Goal: Complete application form: Complete application form

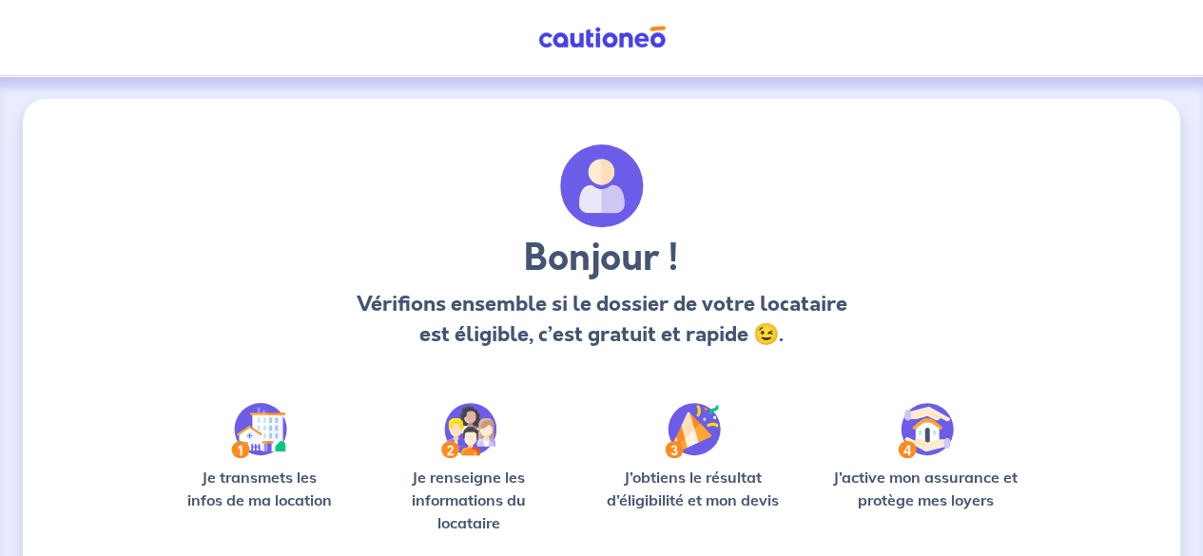
scroll to position [207, 0]
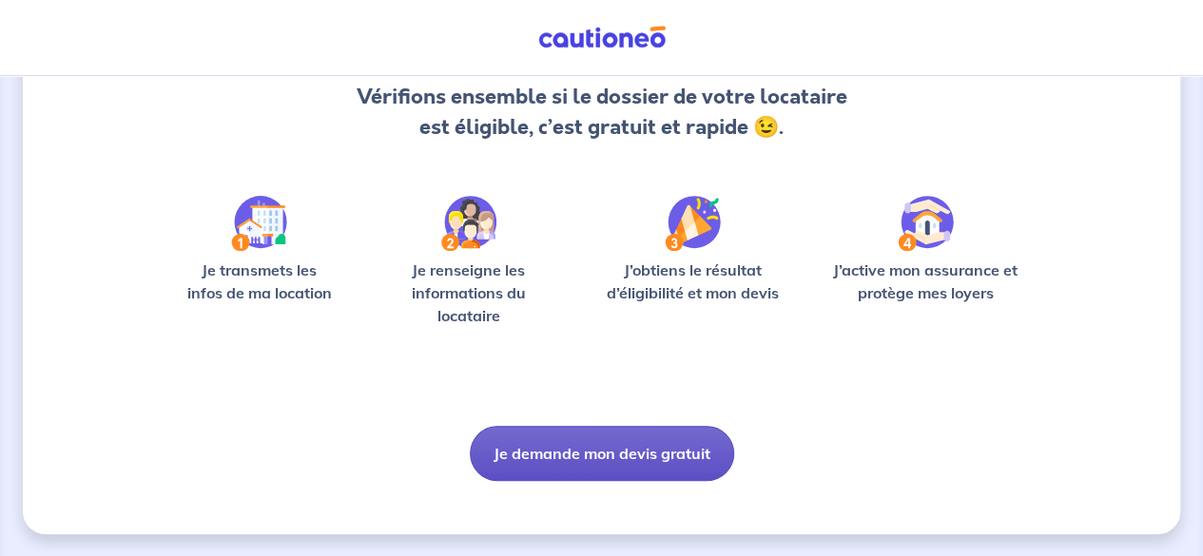
click at [621, 457] on button "Je demande mon devis gratuit" at bounding box center [602, 453] width 264 height 55
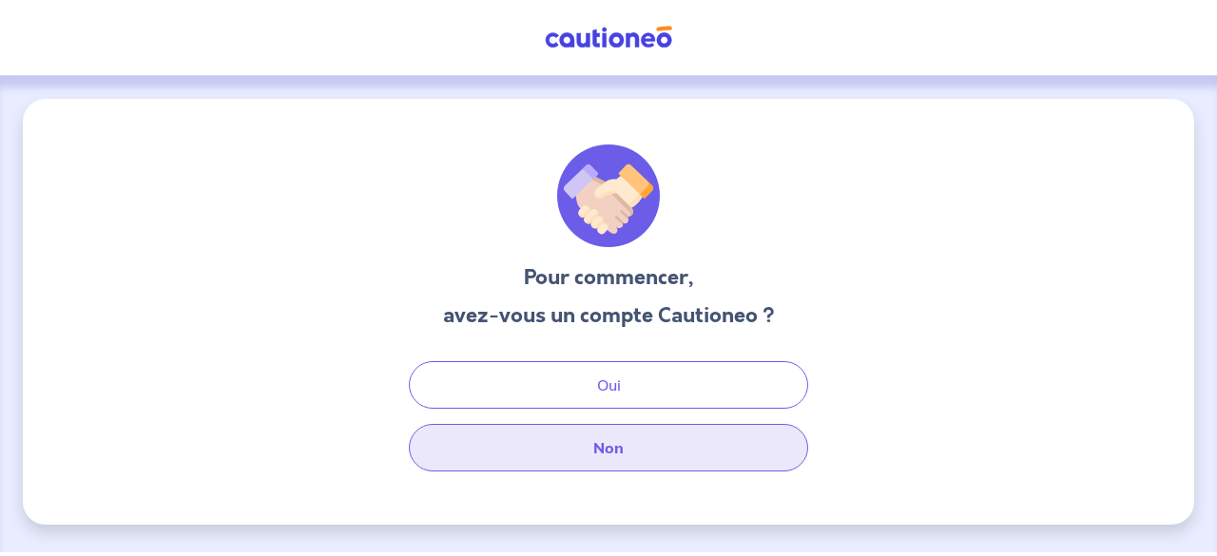
click at [633, 442] on button "Non" at bounding box center [608, 448] width 399 height 48
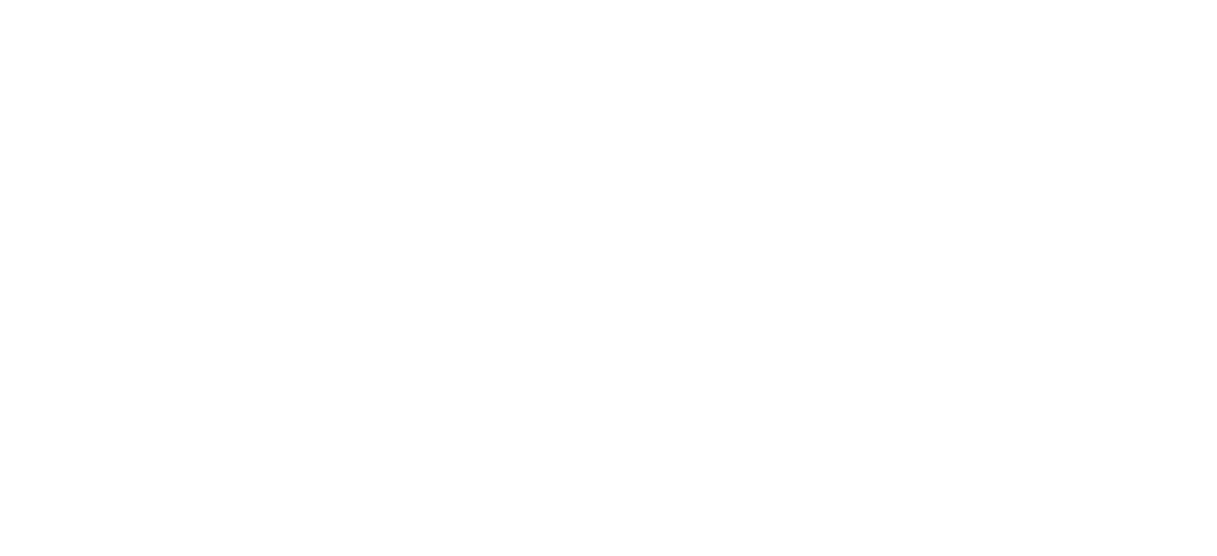
select select "FR"
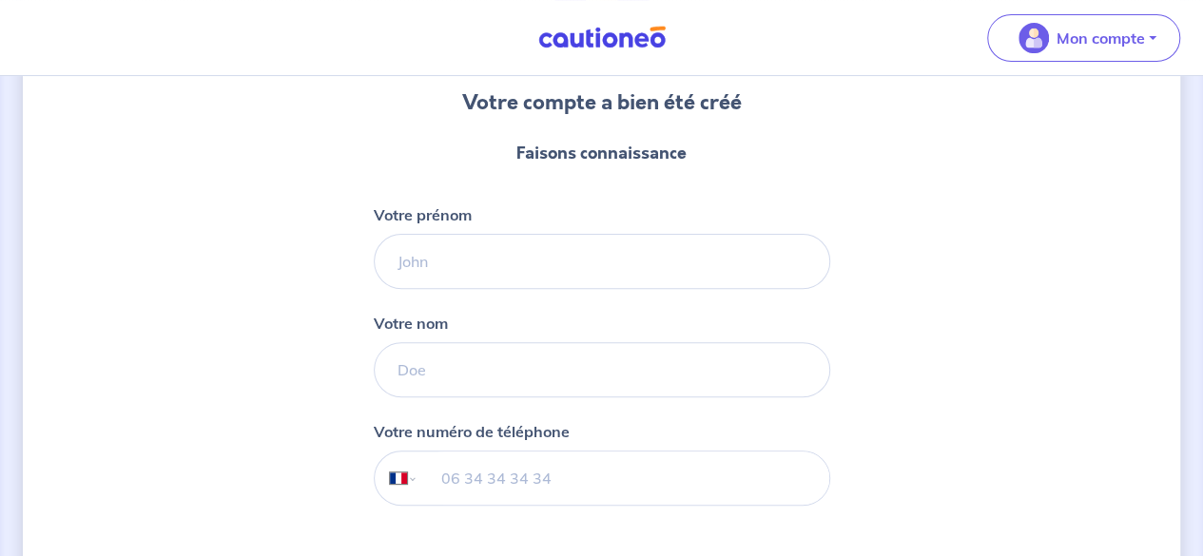
scroll to position [177, 0]
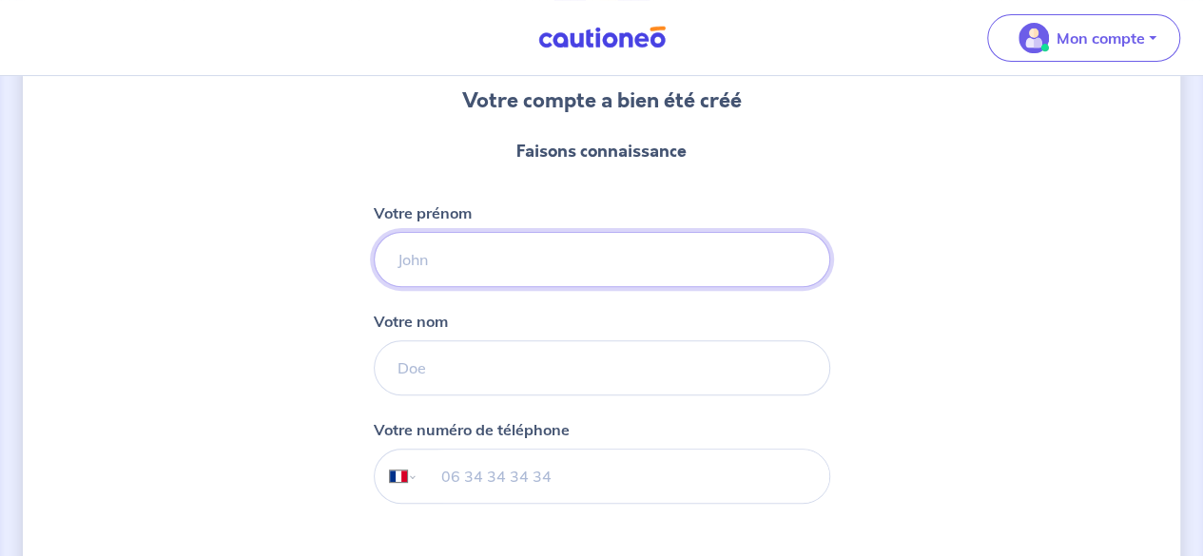
click at [493, 266] on input "Votre prénom" at bounding box center [602, 259] width 456 height 55
type input "HAMZA"
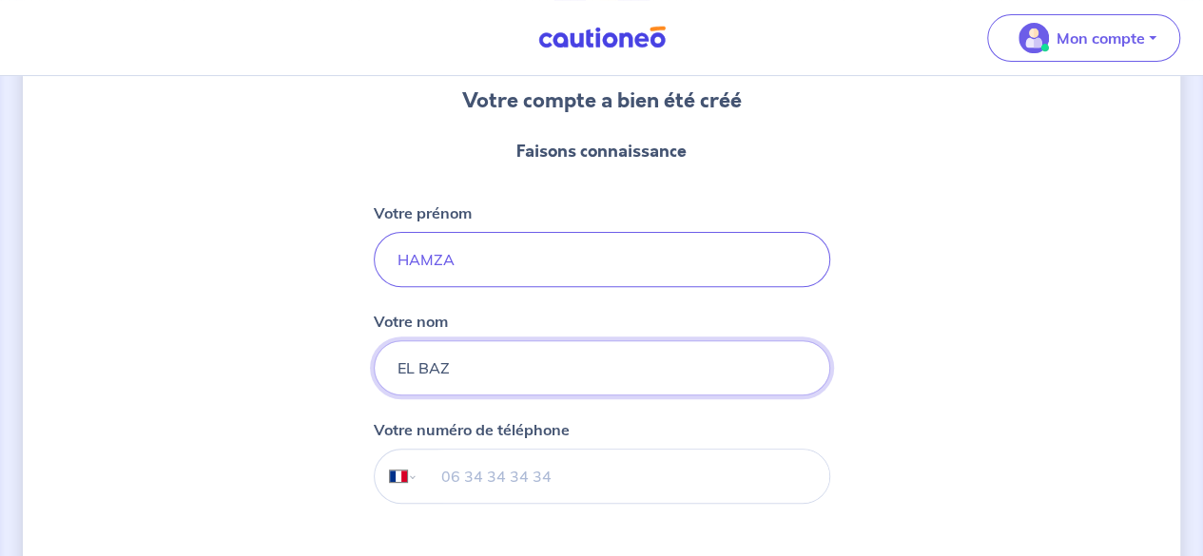
type input "EL BAZ"
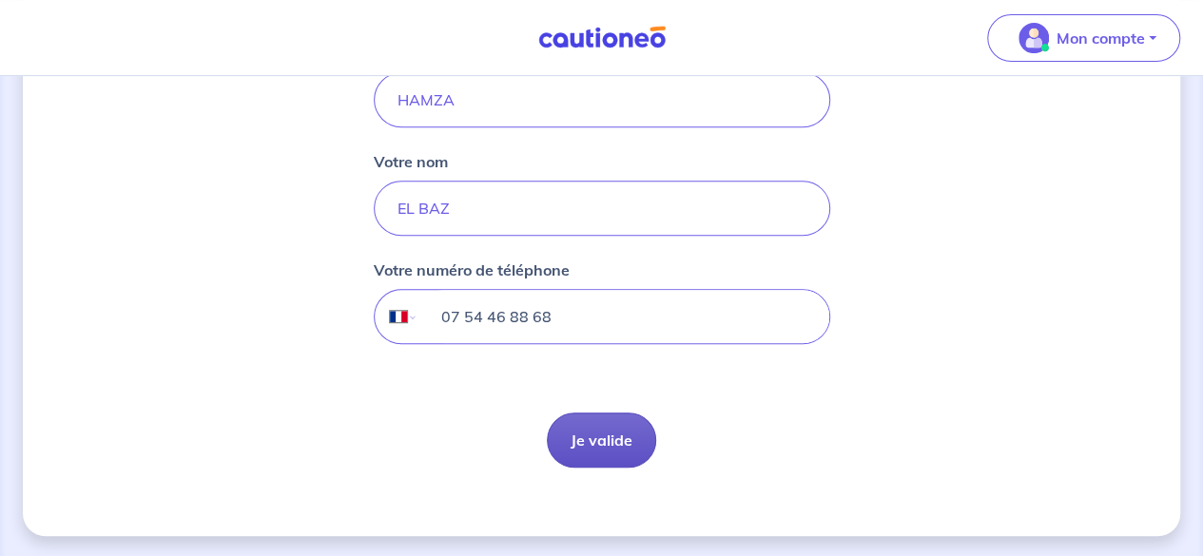
type input "07 54 46 88 68"
click at [574, 422] on button "Je valide" at bounding box center [601, 440] width 109 height 55
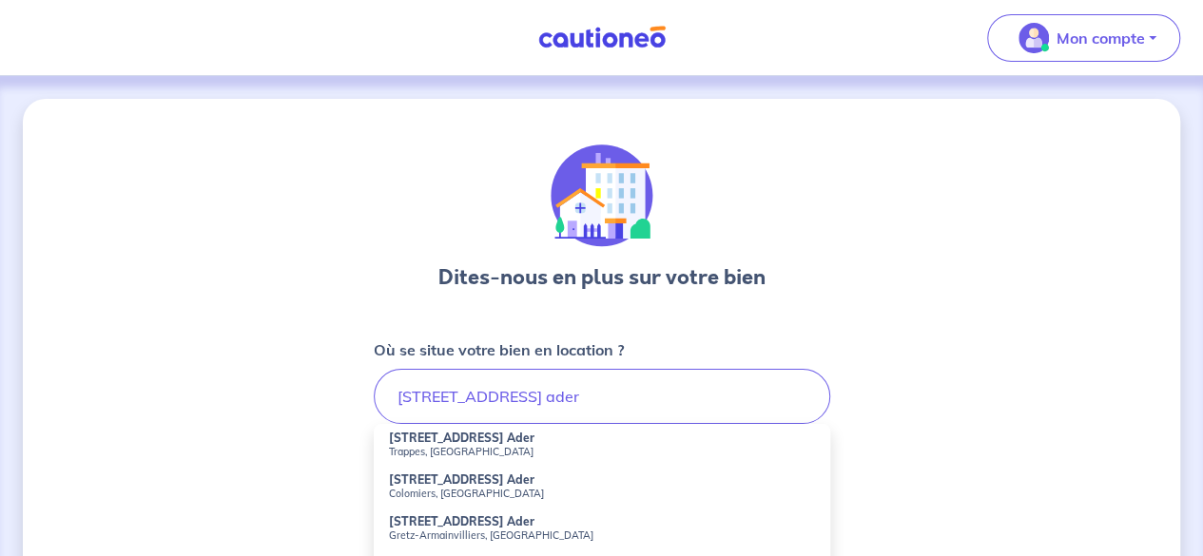
click at [555, 448] on small "Trappes, France" at bounding box center [602, 451] width 426 height 13
type input "25 Avenue Clément Ader, Trappes, France"
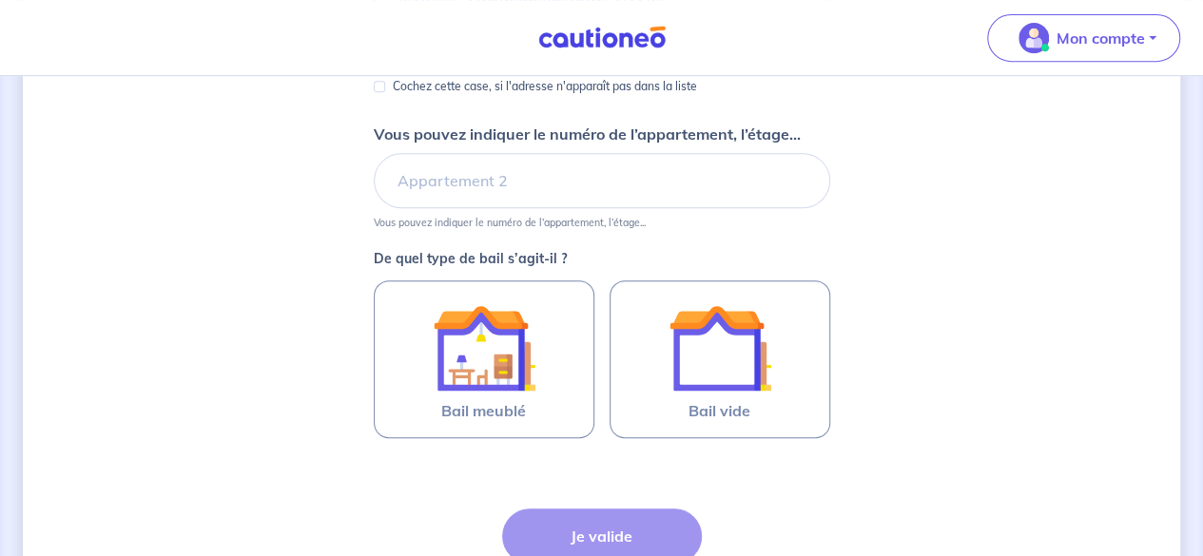
scroll to position [395, 0]
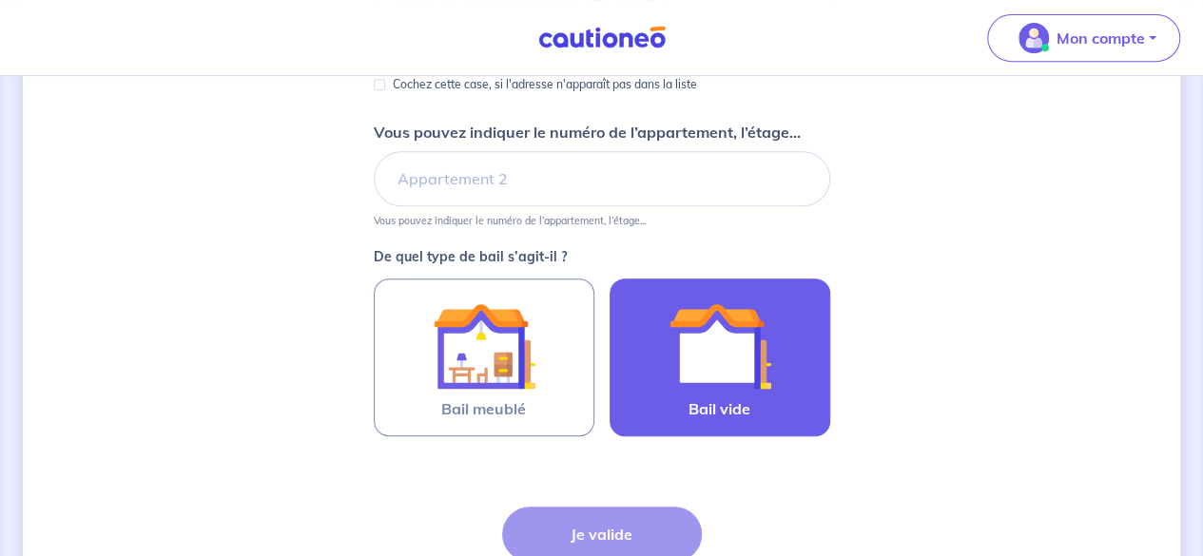
click at [694, 347] on img at bounding box center [720, 346] width 103 height 103
click at [0, 0] on input "Bail vide" at bounding box center [0, 0] width 0 height 0
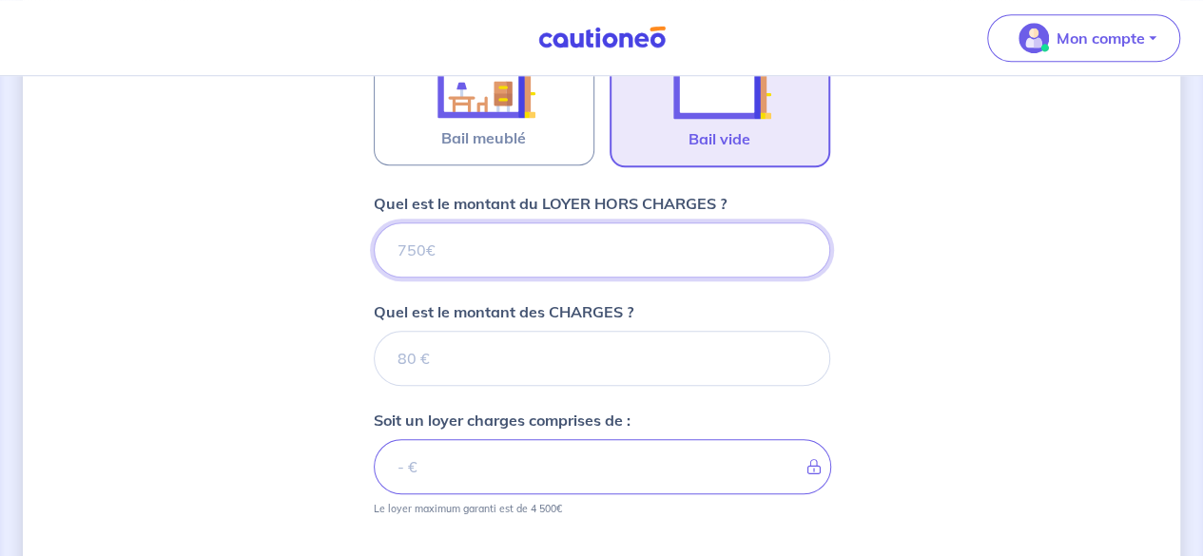
scroll to position [662, 0]
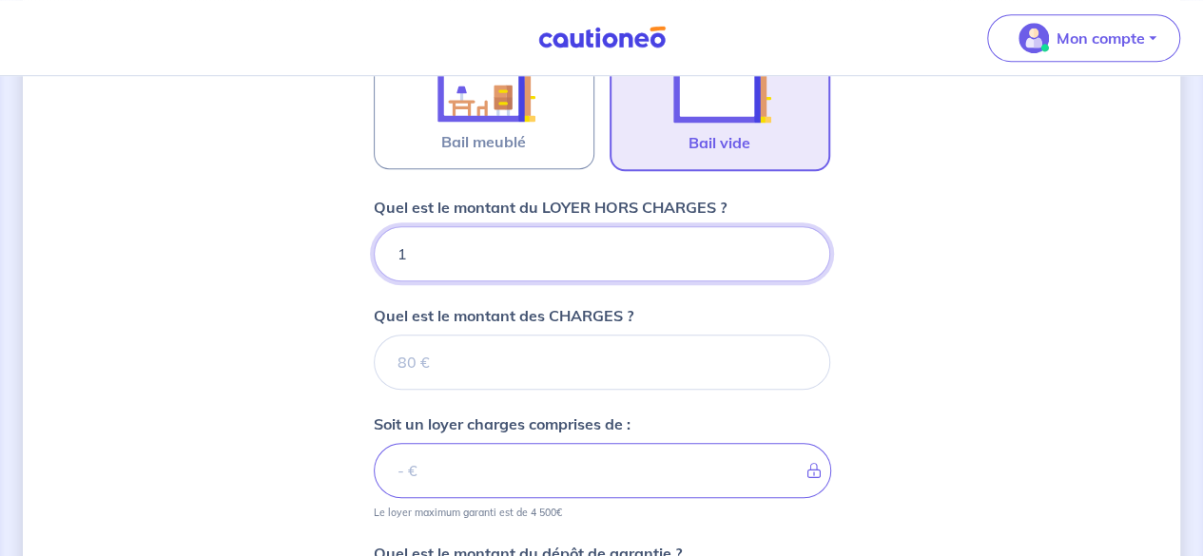
type input "12"
type input "1"
type input "130"
type input "1300"
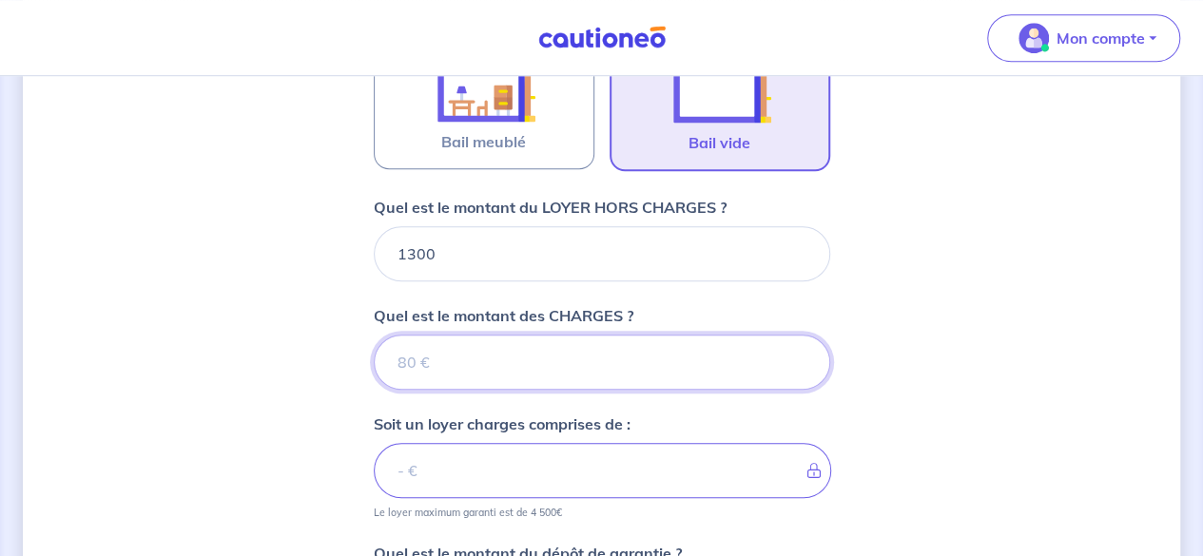
type input "1"
type input "100"
type input "1400"
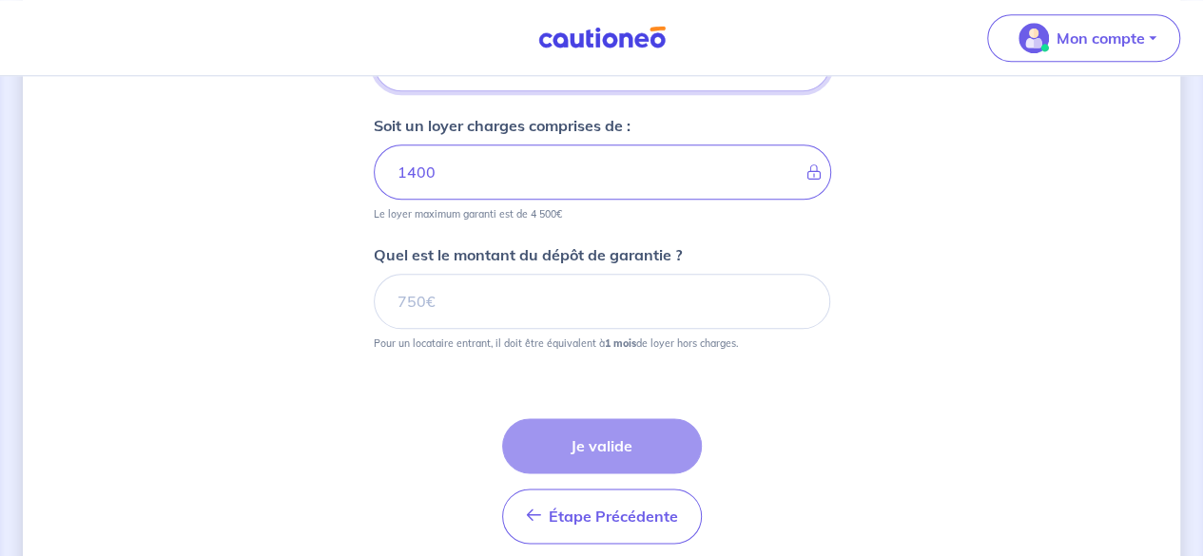
scroll to position [968, 0]
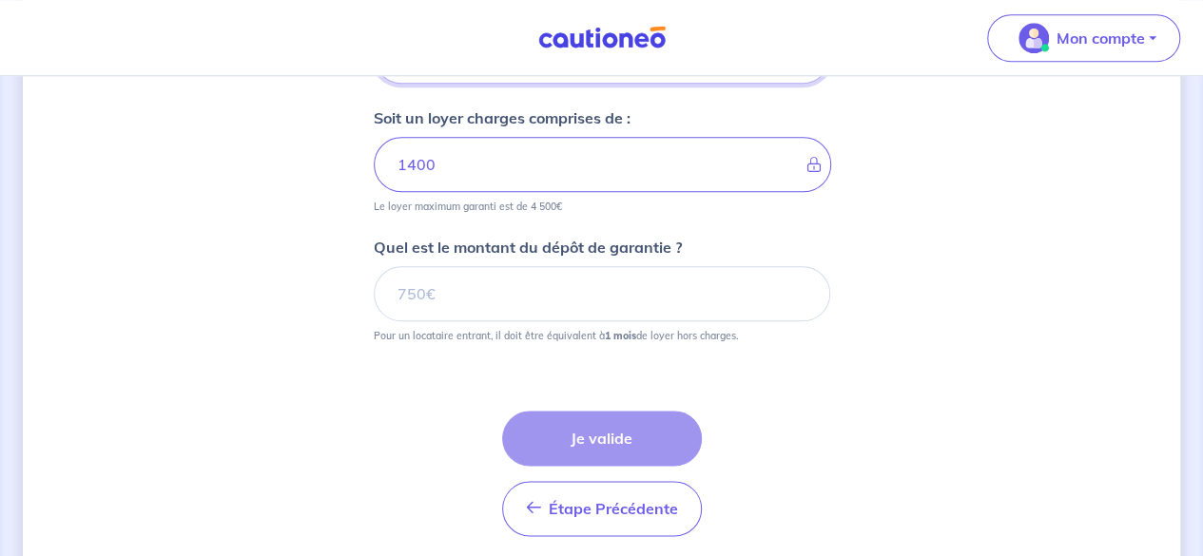
type input "100"
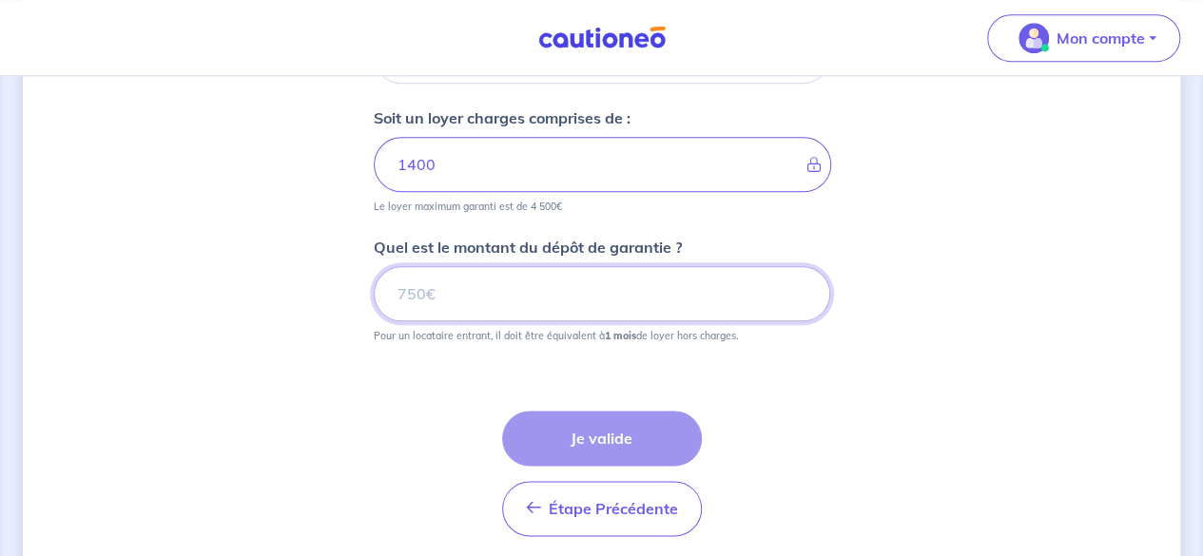
click at [576, 300] on input "Quel est le montant du dépôt de garantie ?" at bounding box center [602, 293] width 456 height 55
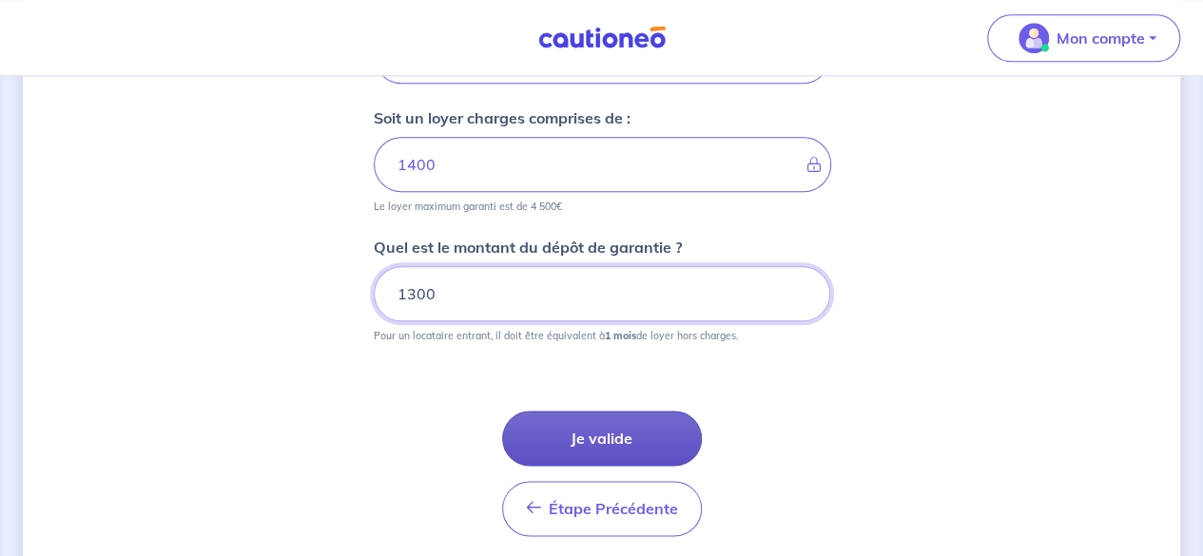
type input "1300"
click at [590, 431] on button "Je valide" at bounding box center [602, 438] width 200 height 55
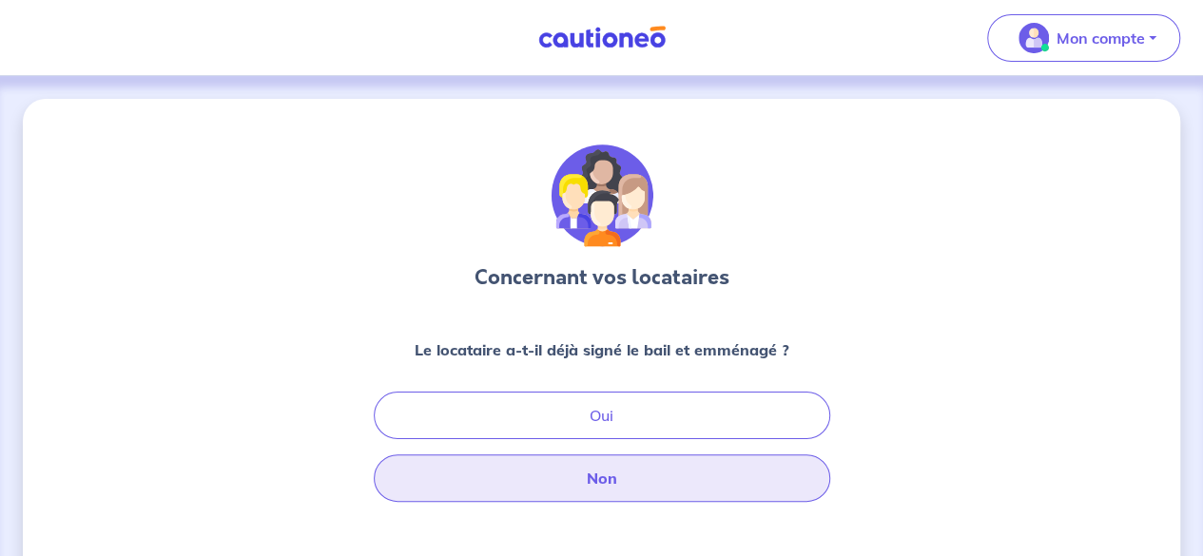
click at [592, 486] on button "Non" at bounding box center [602, 479] width 456 height 48
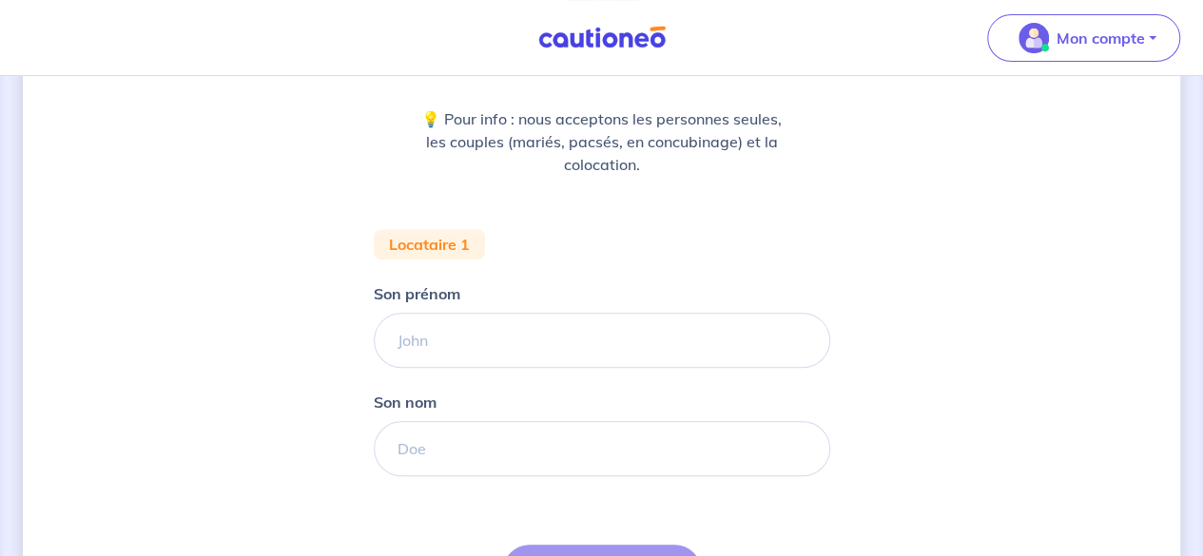
scroll to position [282, 0]
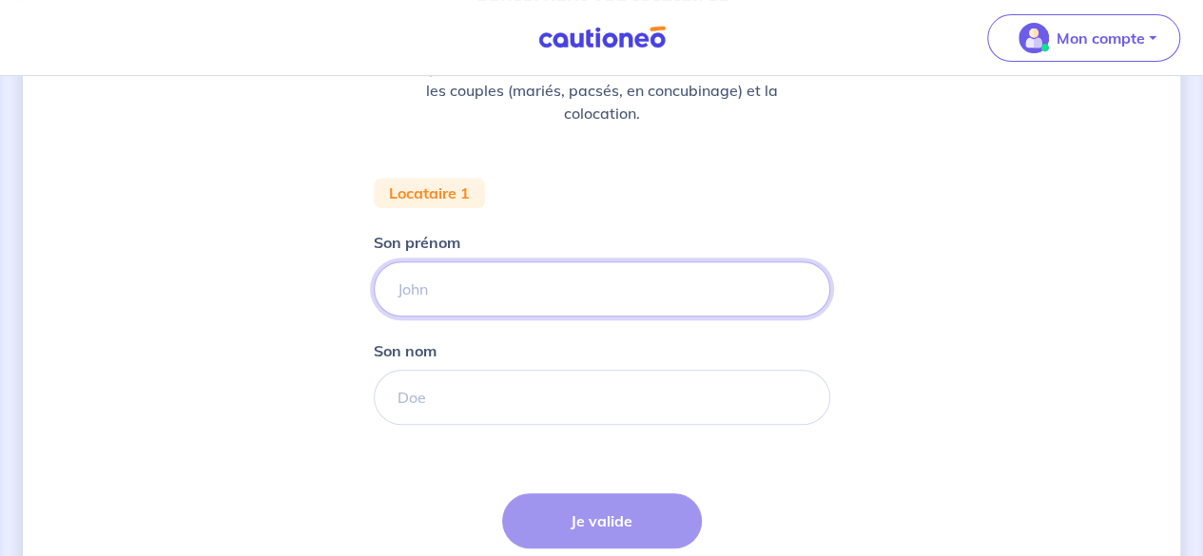
click at [650, 311] on input "Son prénom" at bounding box center [602, 289] width 456 height 55
type input "TEST"
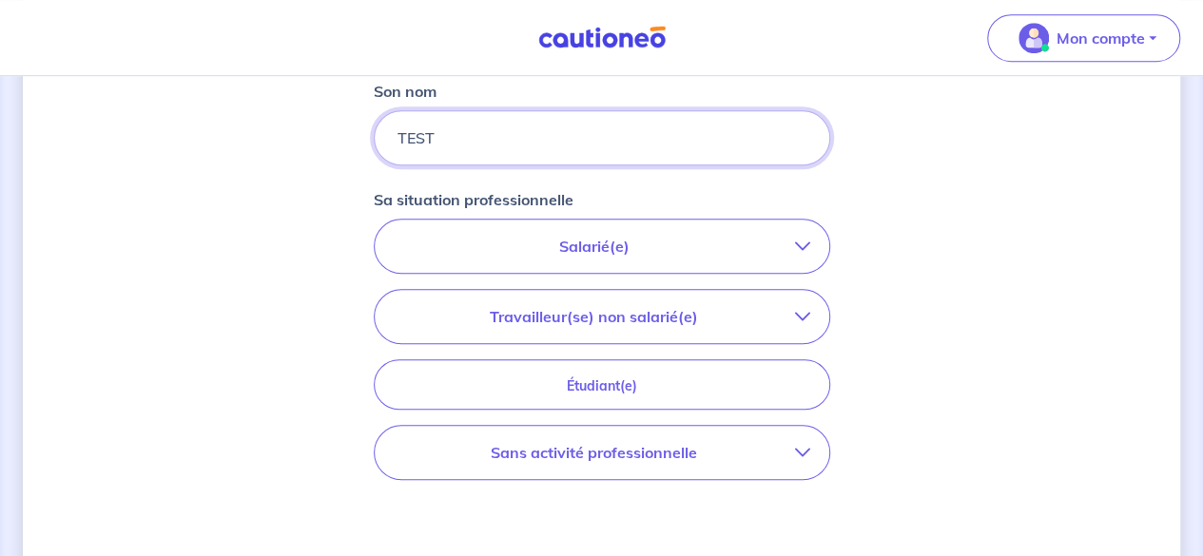
scroll to position [543, 0]
type input "TEST"
click at [690, 315] on p "Travailleur(se) non salarié(e)" at bounding box center [594, 315] width 401 height 23
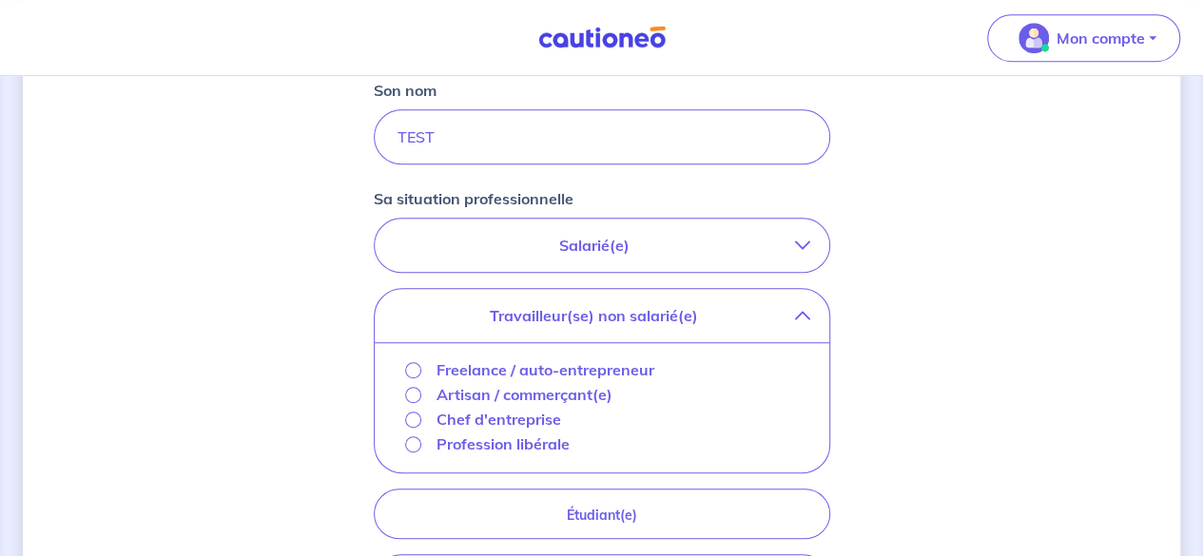
click at [510, 445] on p "Profession libérale" at bounding box center [503, 444] width 133 height 23
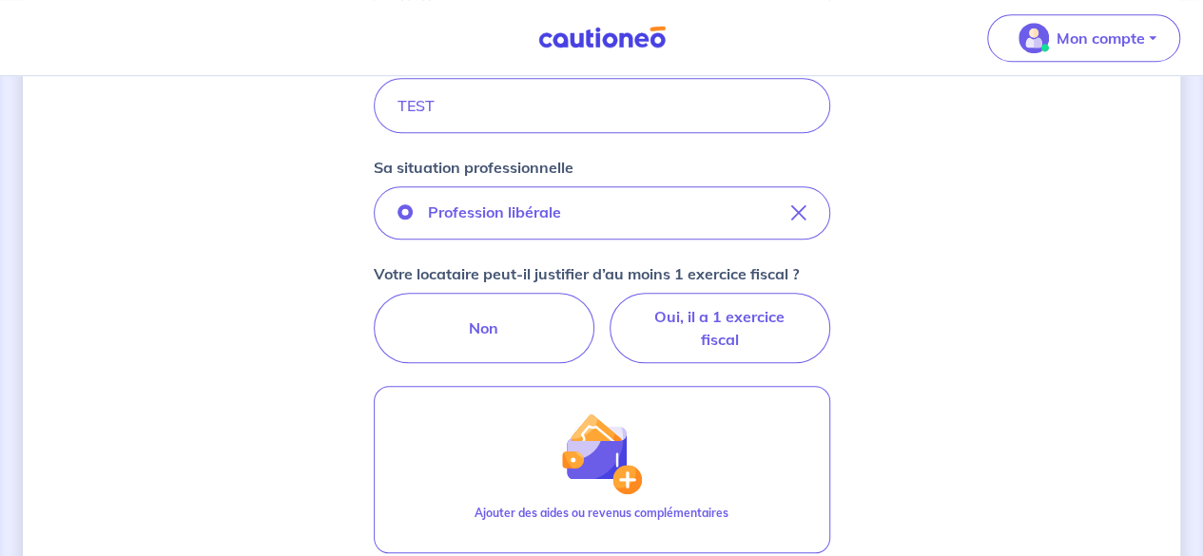
scroll to position [575, 0]
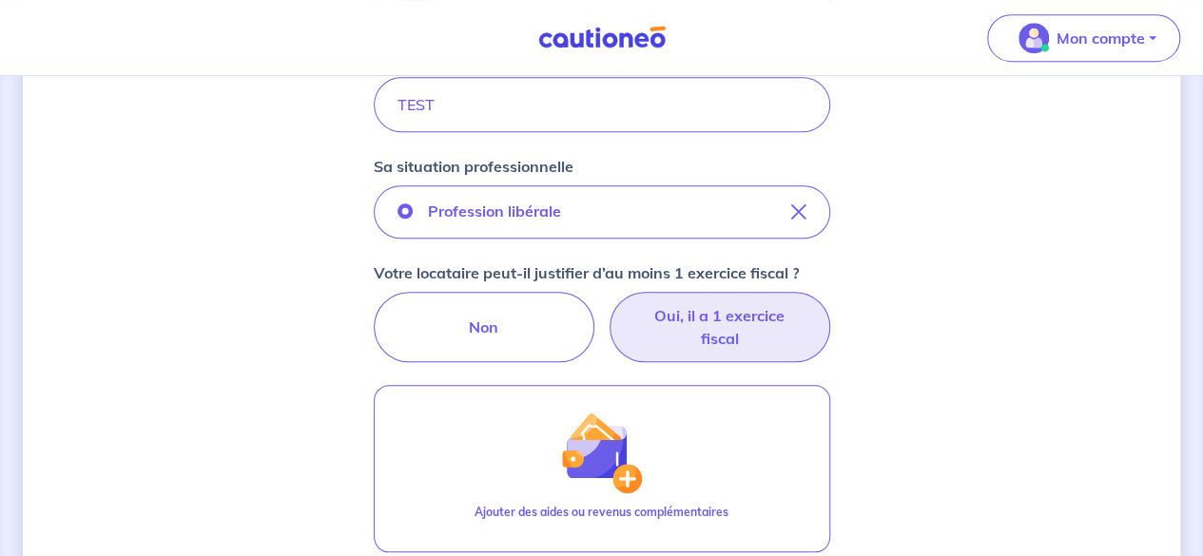
click at [652, 323] on label "Oui, il a 1 exercice fiscal" at bounding box center [720, 327] width 221 height 70
click at [608, 304] on input "Oui, il a 1 exercice fiscal" at bounding box center [601, 298] width 12 height 12
radio input "true"
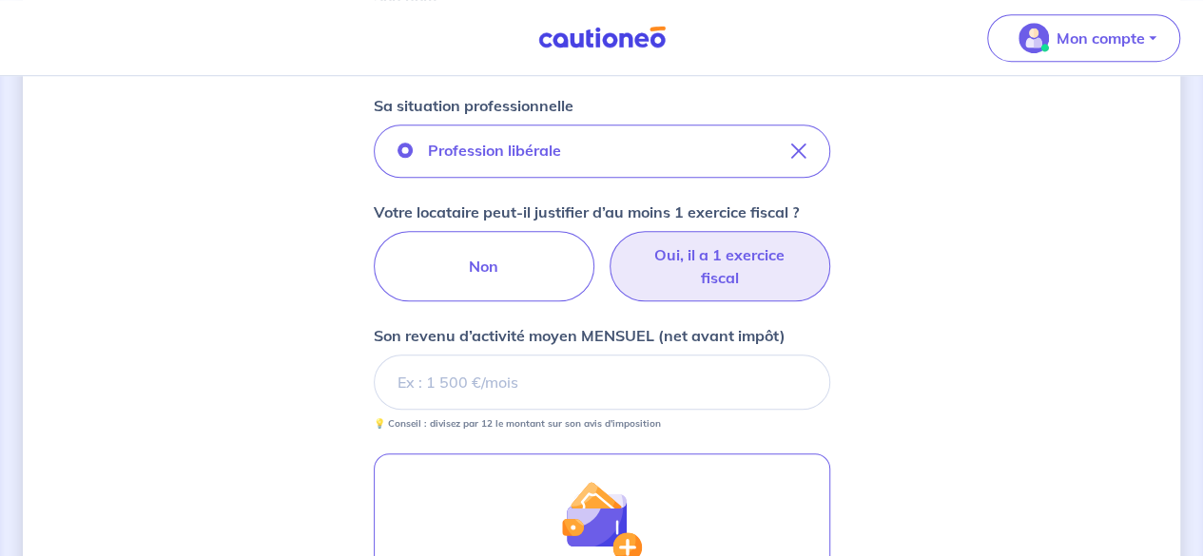
scroll to position [1004, 0]
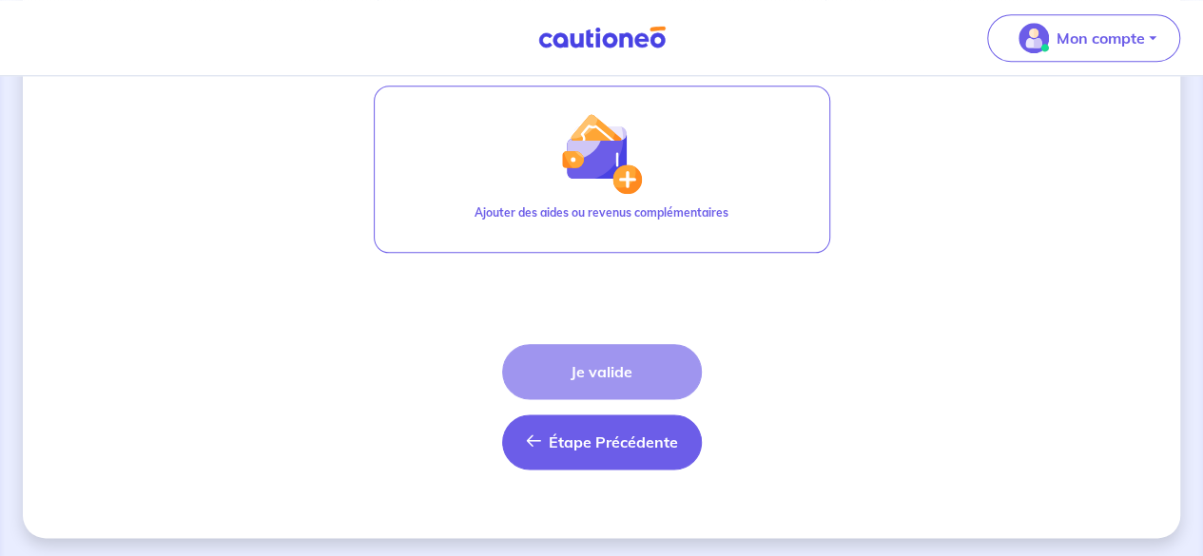
click at [675, 439] on span "Étape Précédente" at bounding box center [613, 442] width 129 height 19
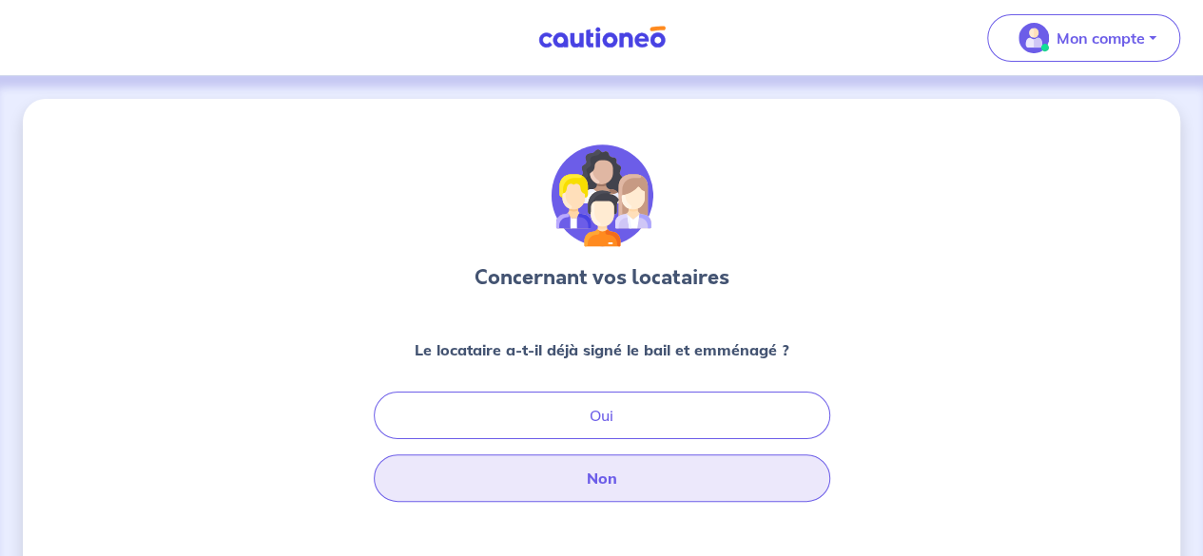
click at [706, 490] on button "Non" at bounding box center [602, 479] width 456 height 48
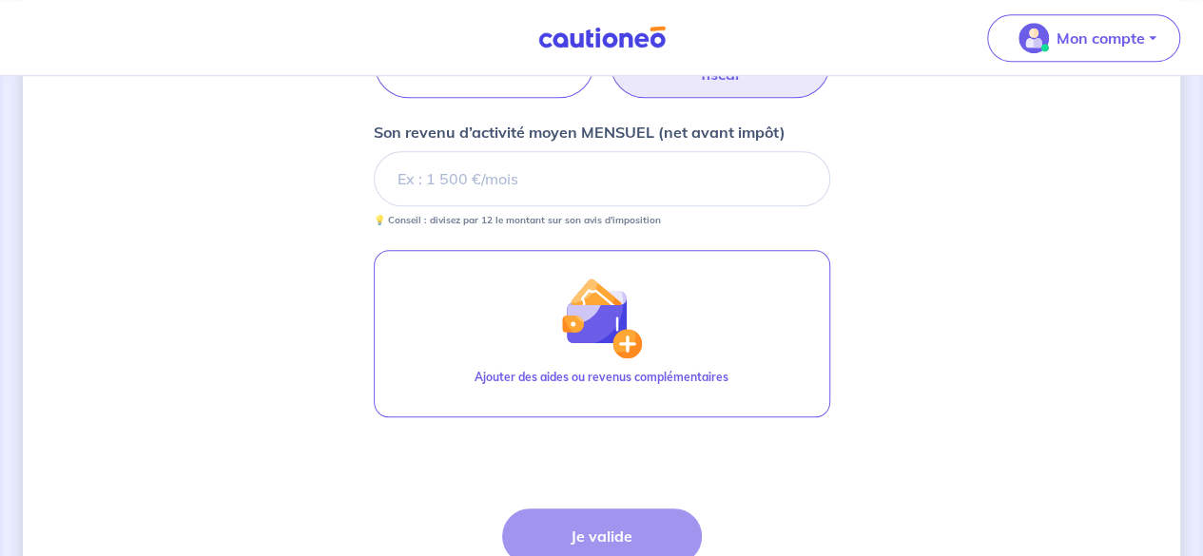
scroll to position [819, 0]
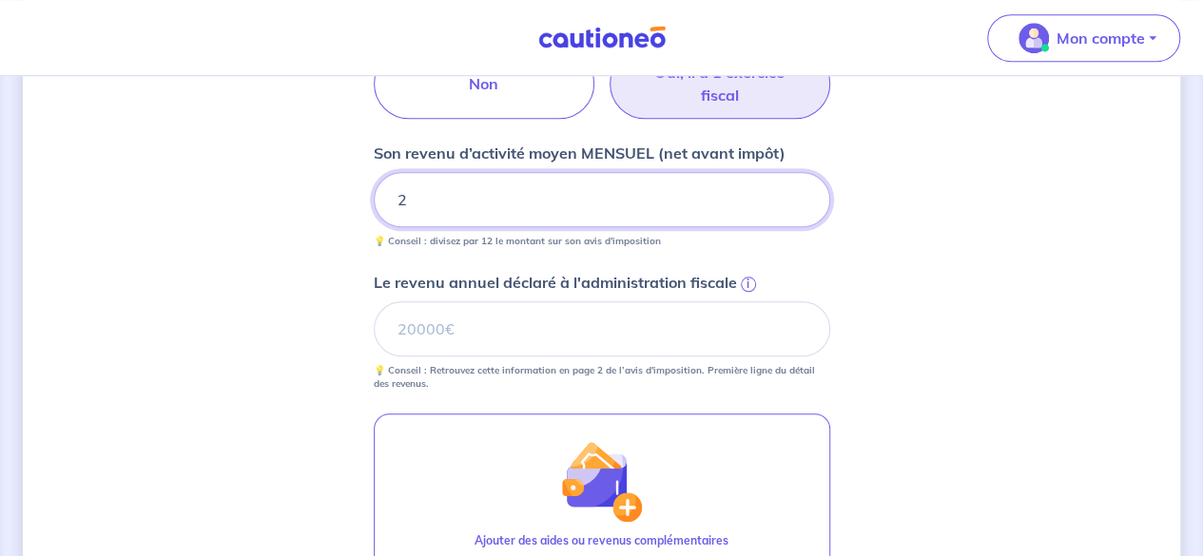
click at [448, 180] on input "2" at bounding box center [602, 199] width 456 height 55
click at [989, 372] on div "Concernant vos locataires 💡 Pour info : nous acceptons les personnes seules, le…" at bounding box center [601, 73] width 1157 height 1586
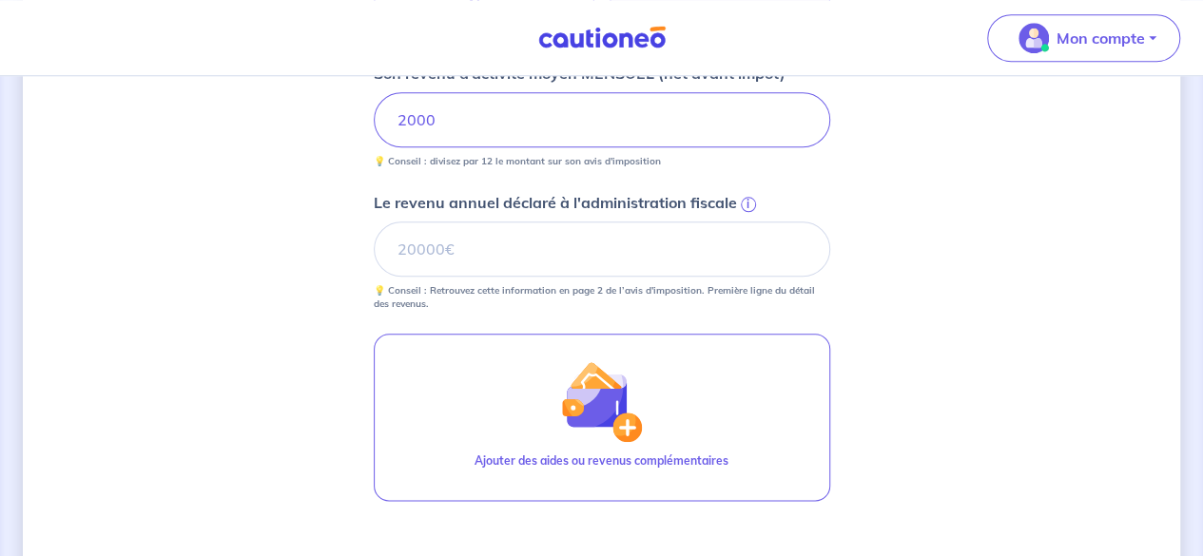
scroll to position [885, 0]
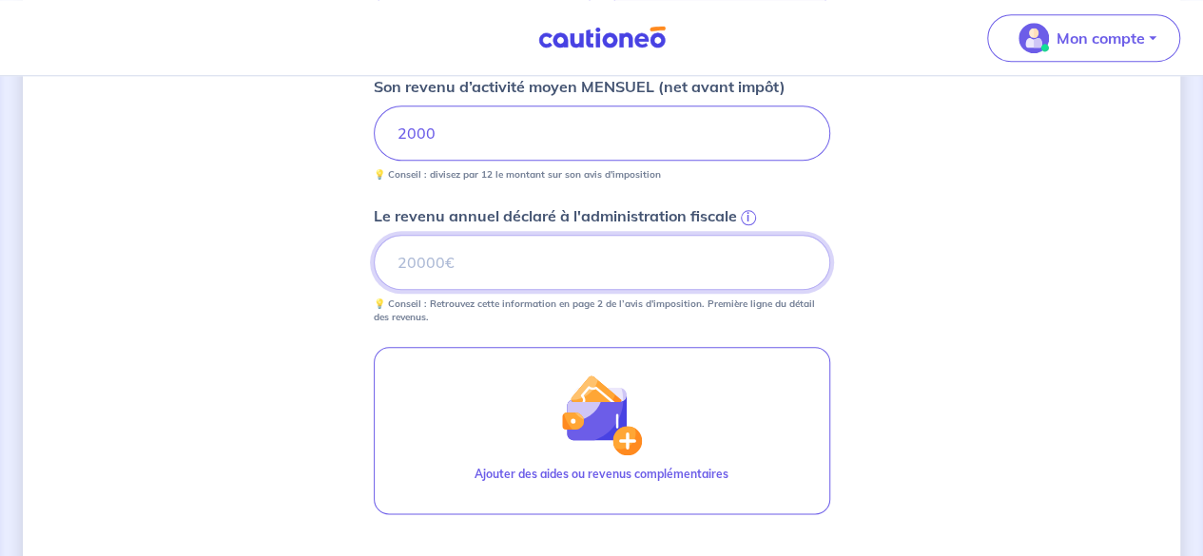
click at [512, 262] on input "Le revenu annuel déclaré à l'administration fiscale i" at bounding box center [602, 262] width 456 height 55
